Goal: Check status: Check status

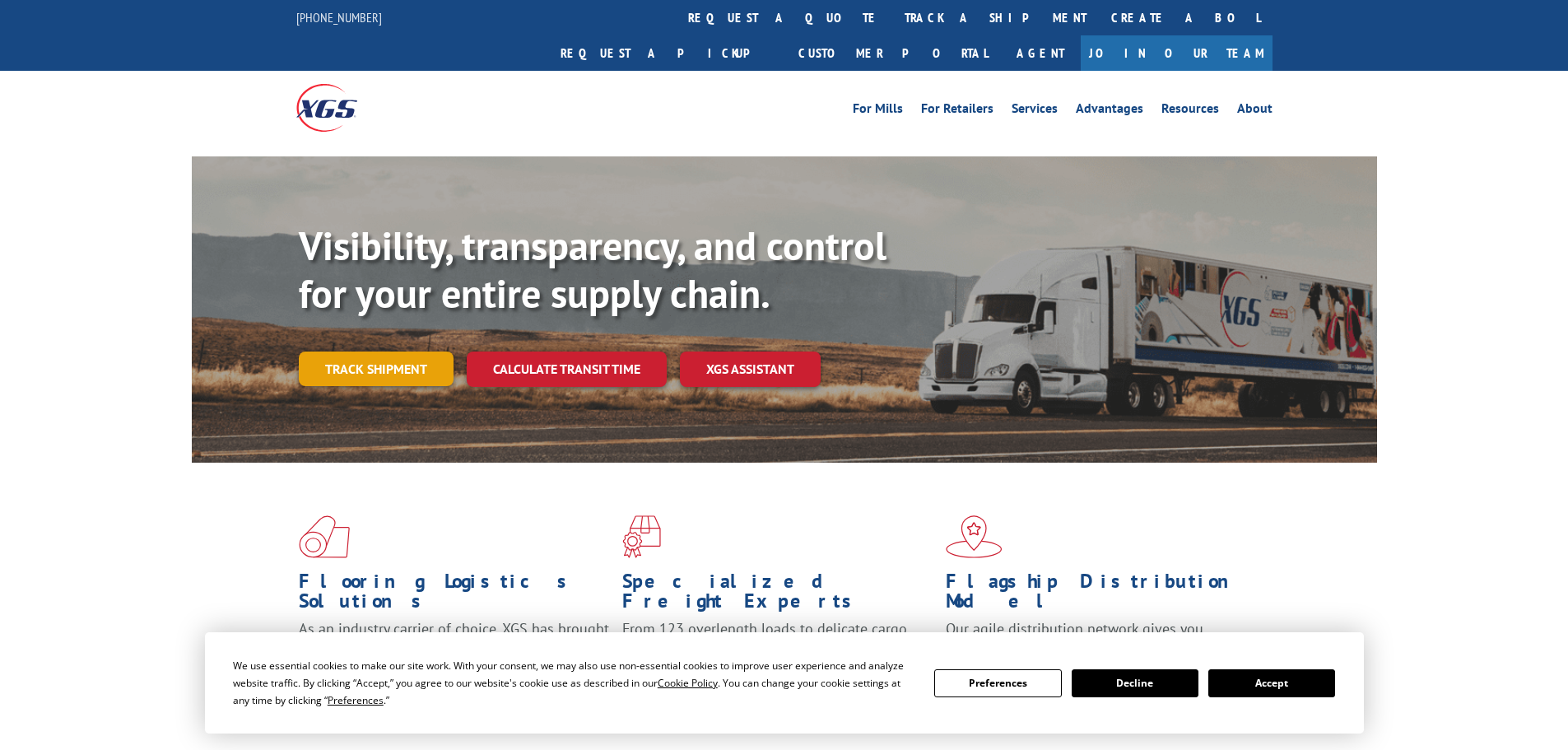
click at [384, 352] on link "Track shipment" at bounding box center [376, 369] width 154 height 34
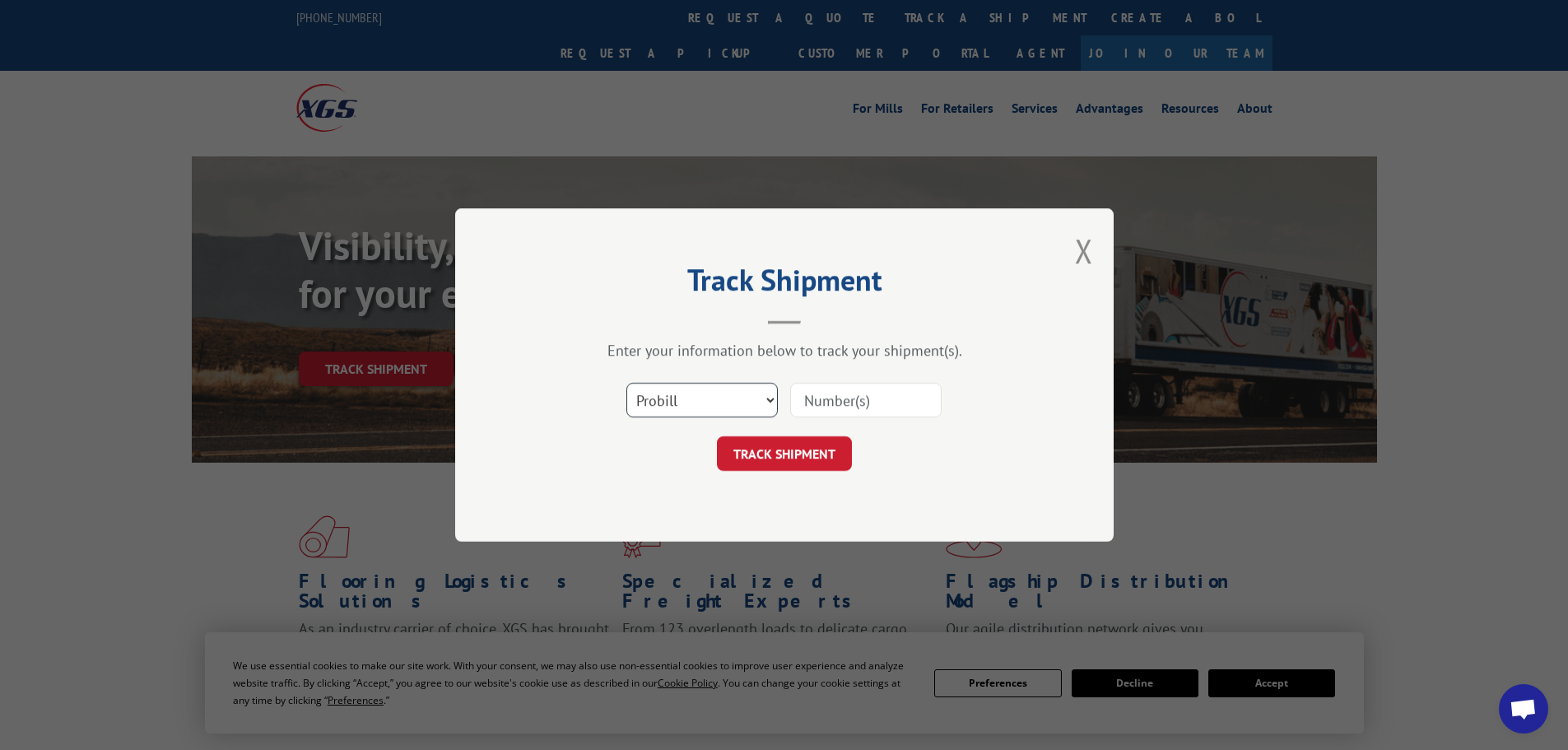
click at [722, 408] on select "Select category... Probill BOL PO" at bounding box center [701, 400] width 151 height 34
select select "po"
click at [626, 383] on select "Select category... Probill BOL PO" at bounding box center [701, 400] width 151 height 34
paste input "294155708"
type input "294155708"
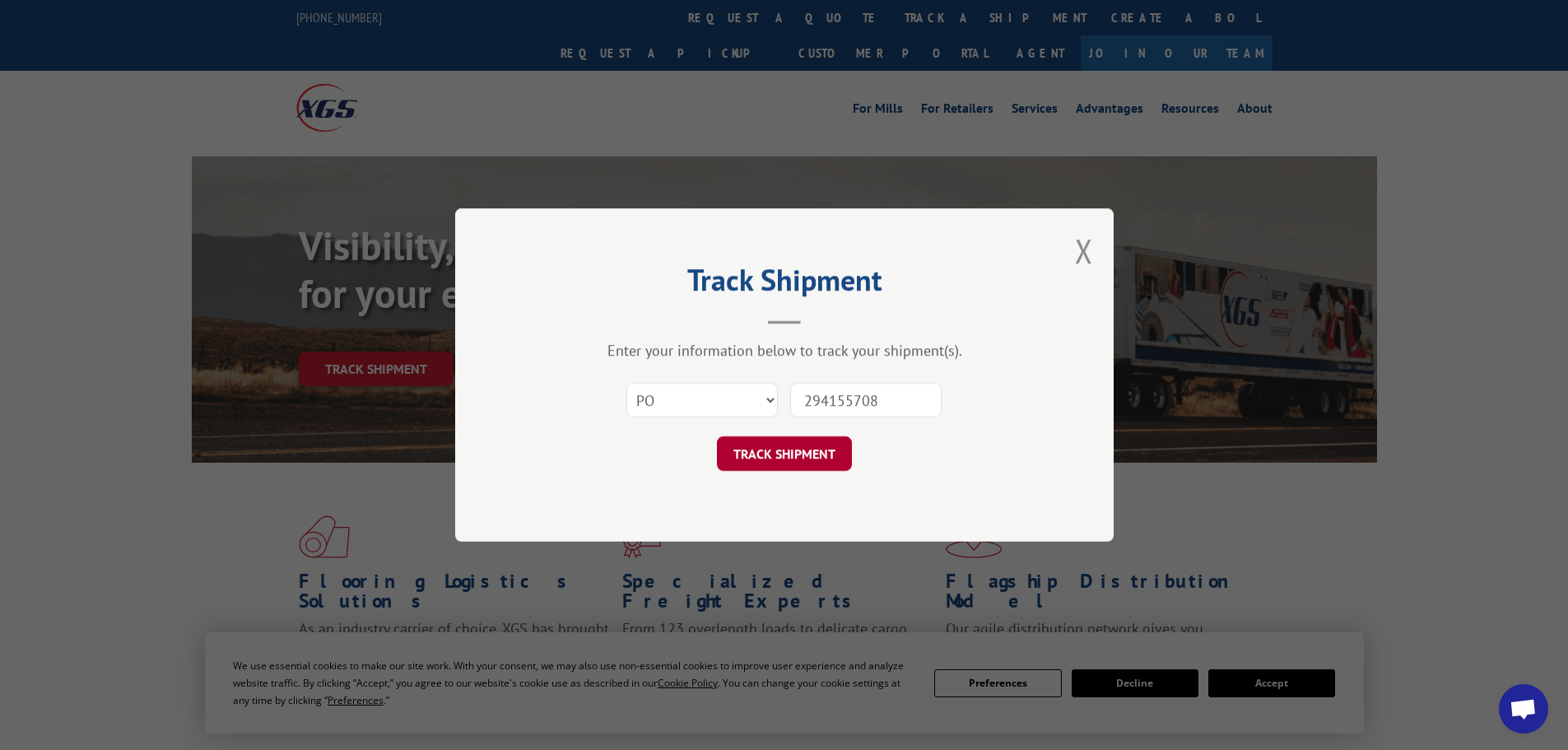
click at [811, 462] on button "TRACK SHIPMENT" at bounding box center [784, 454] width 135 height 34
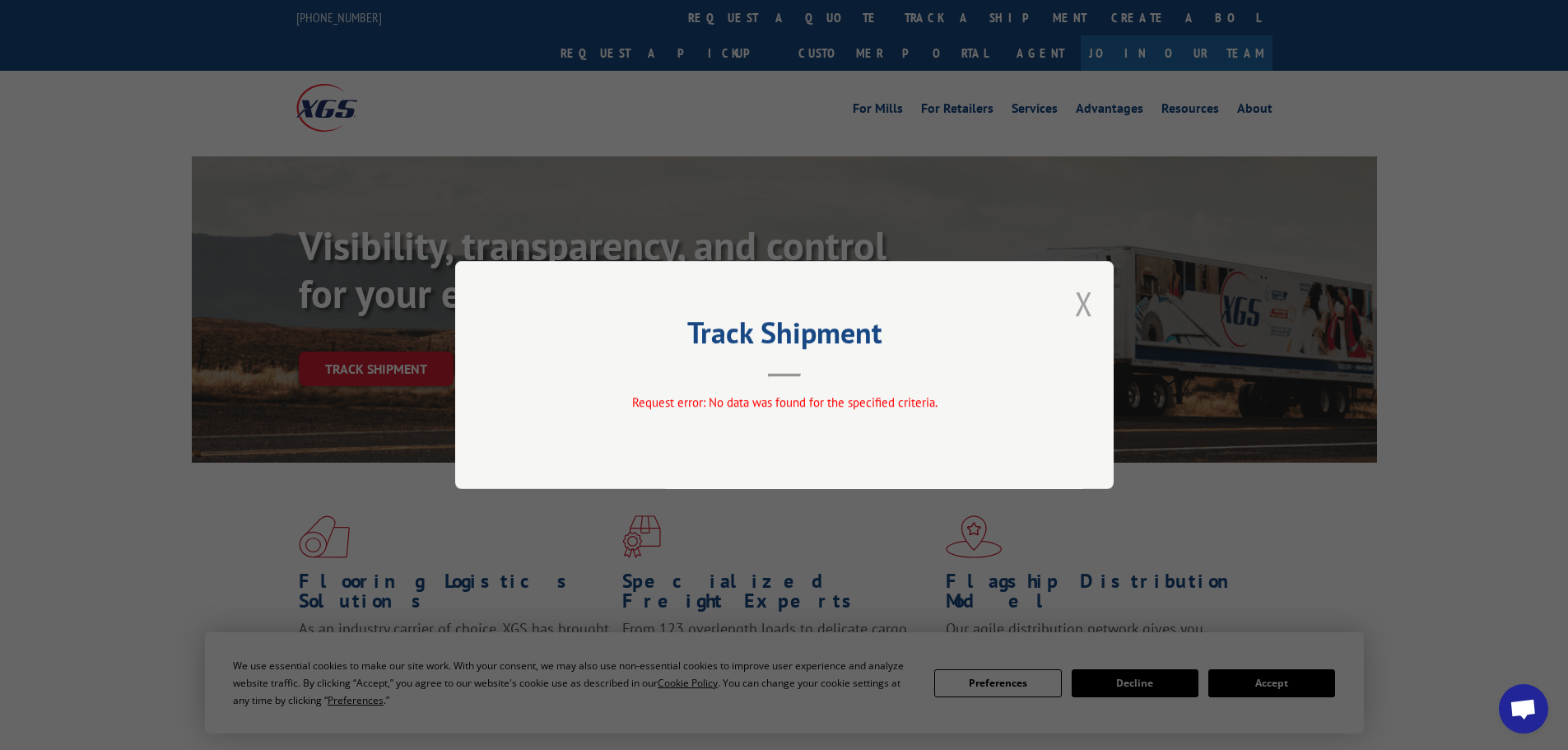
click at [1079, 298] on button "Close modal" at bounding box center [1083, 303] width 18 height 44
